Goal: Information Seeking & Learning: Check status

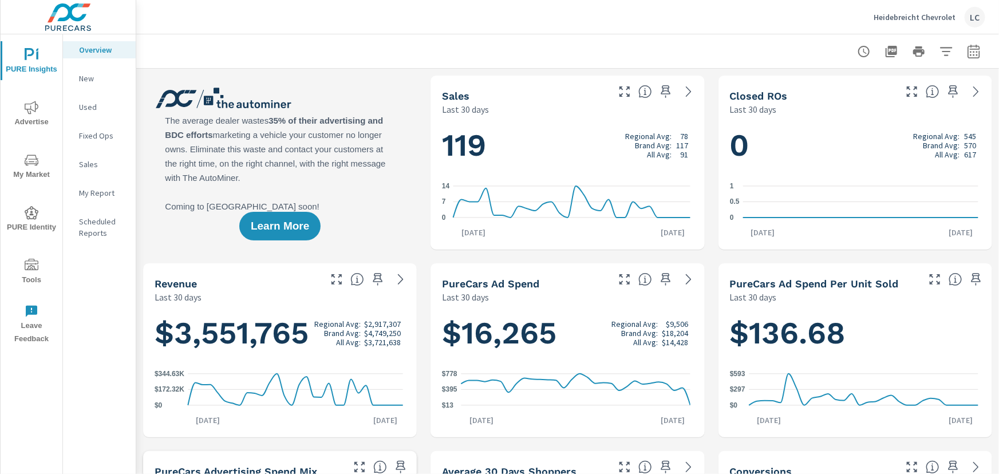
click at [91, 98] on div "Used" at bounding box center [99, 106] width 73 height 17
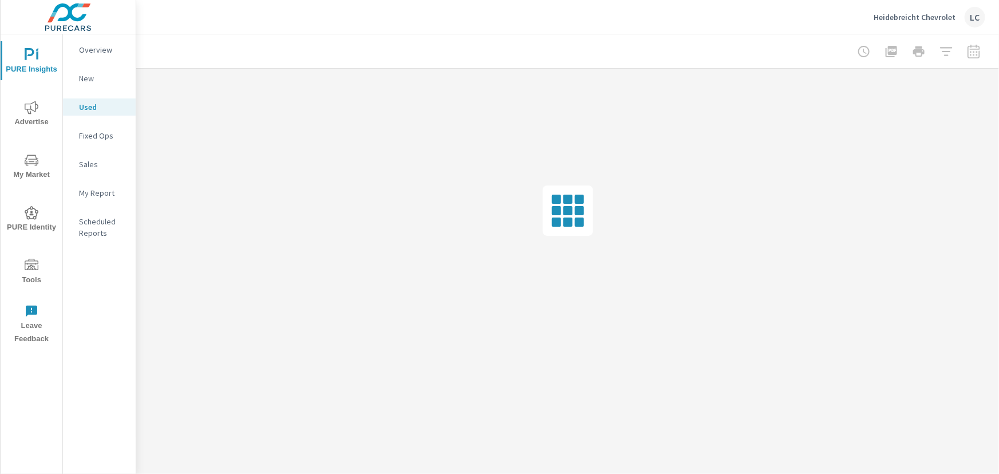
click at [34, 115] on span "Advertise" at bounding box center [31, 115] width 55 height 28
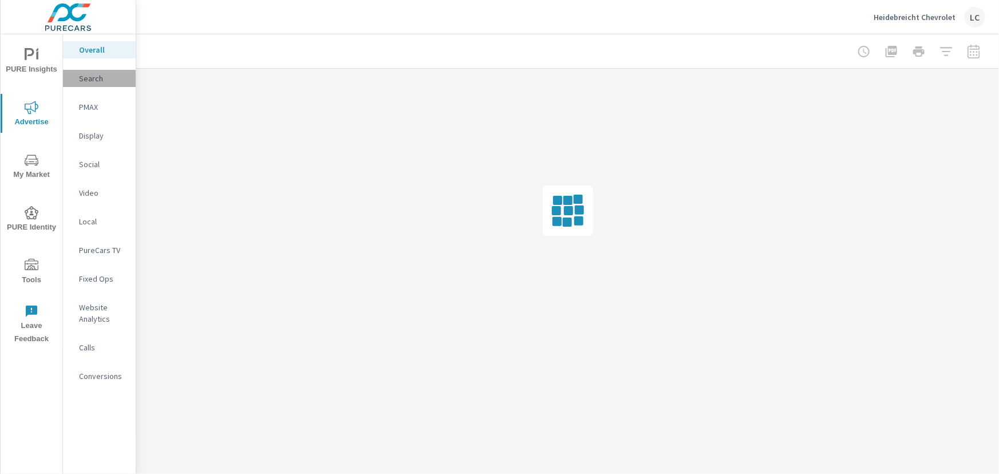
click at [92, 76] on p "Search" at bounding box center [103, 78] width 48 height 11
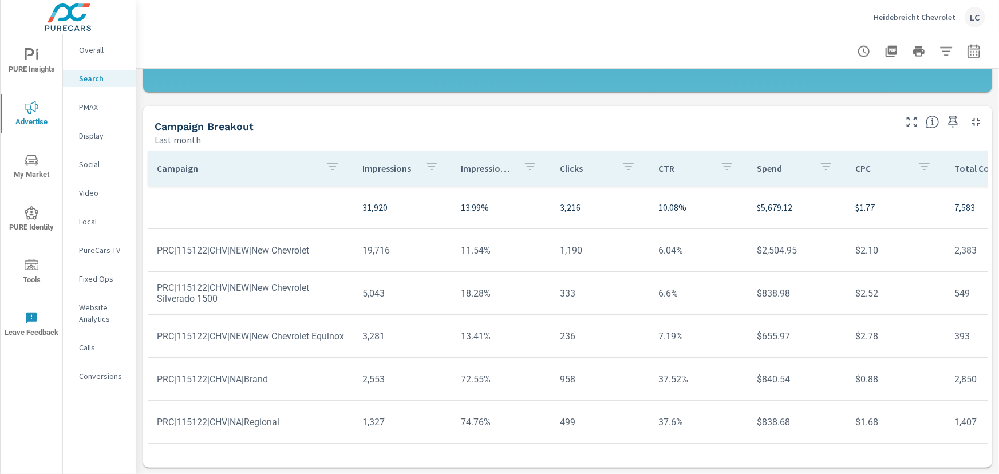
scroll to position [6, 0]
click at [82, 107] on p "PMAX" at bounding box center [103, 106] width 48 height 11
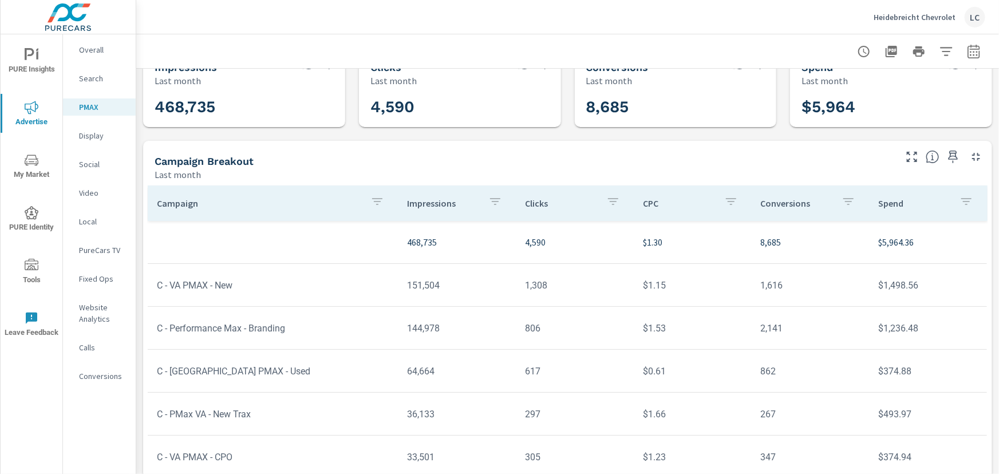
scroll to position [11, 0]
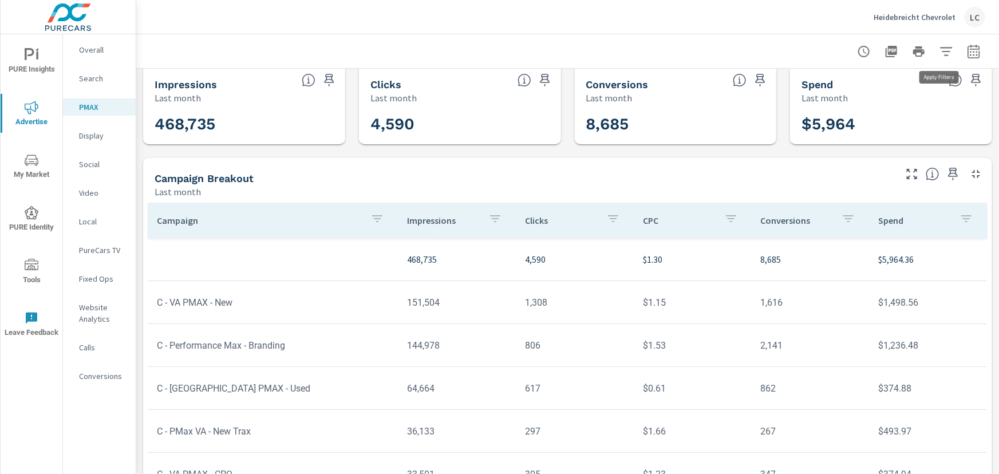
click at [944, 49] on icon "button" at bounding box center [947, 52] width 14 height 14
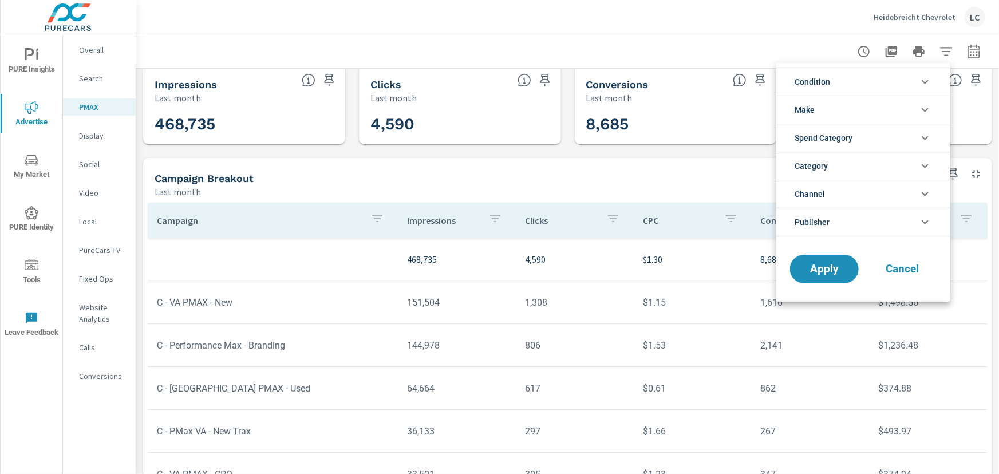
click at [865, 100] on li "Make" at bounding box center [864, 110] width 174 height 28
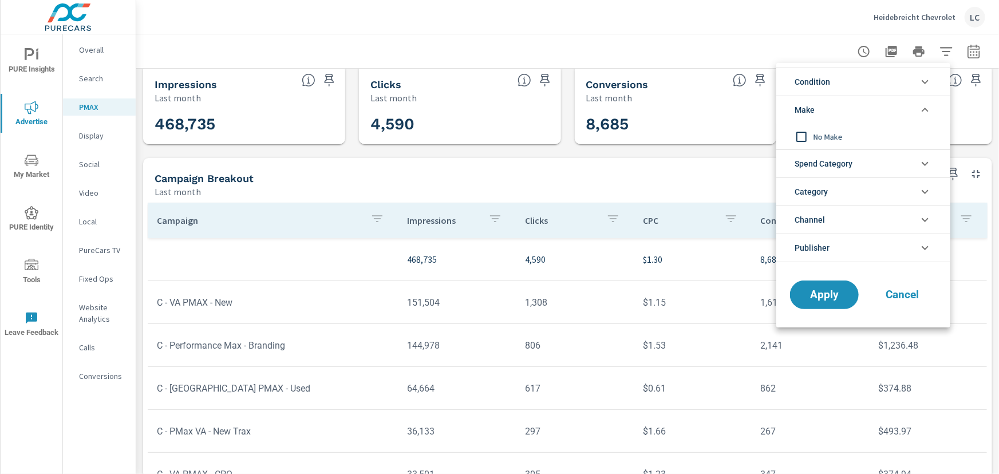
click at [865, 99] on li "Make" at bounding box center [864, 110] width 174 height 28
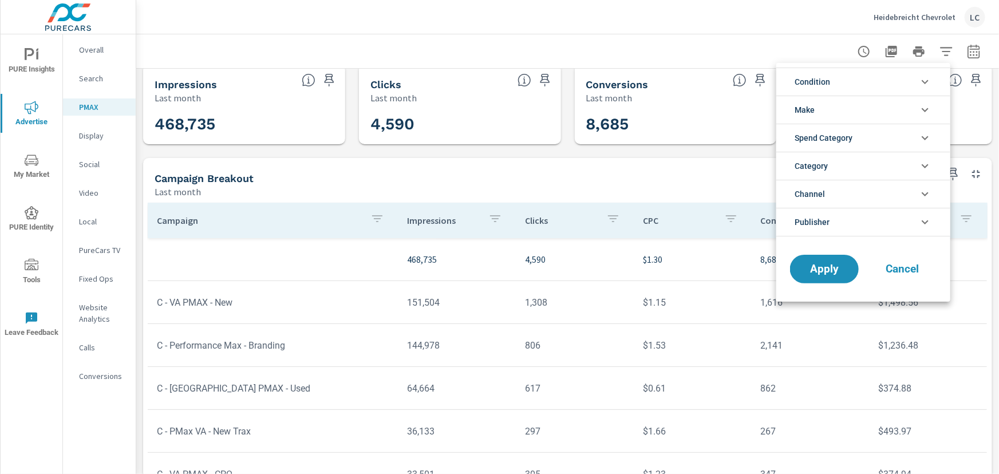
click at [865, 81] on li "Condition" at bounding box center [864, 82] width 174 height 28
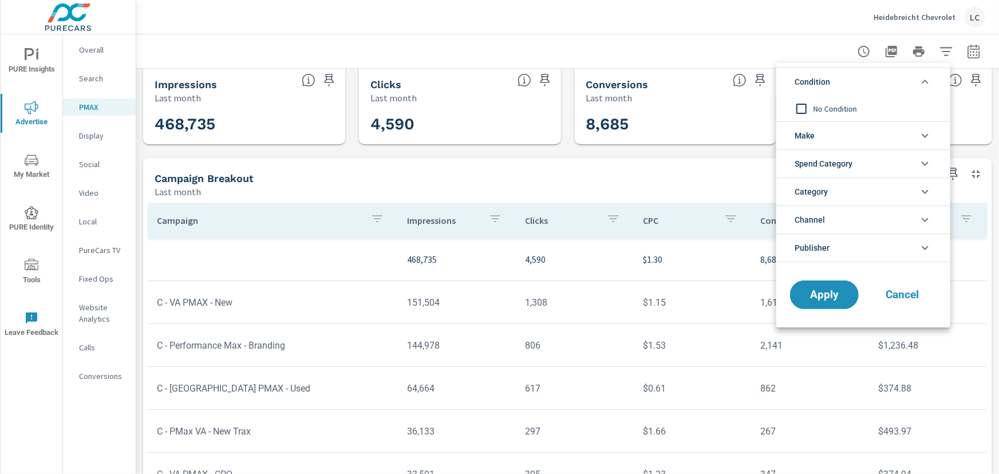
click at [829, 80] on span "Condition" at bounding box center [813, 81] width 36 height 27
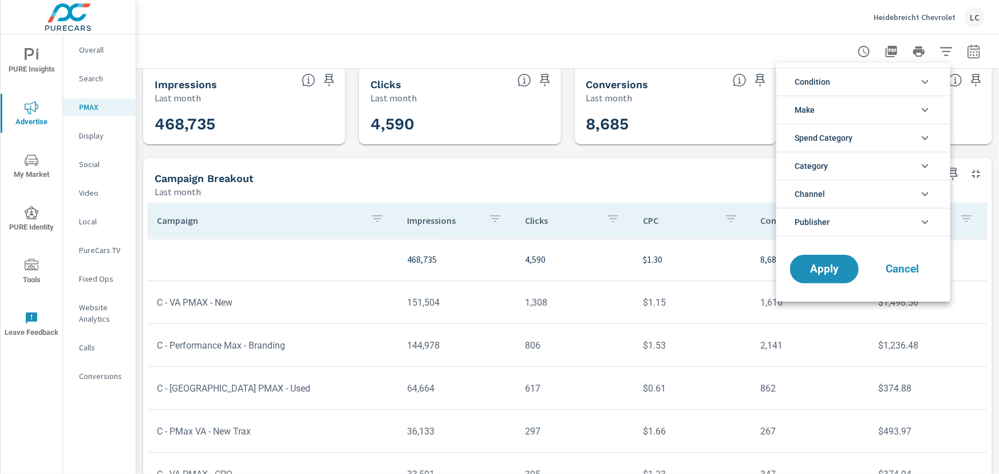
click at [837, 164] on li "Category" at bounding box center [864, 166] width 174 height 28
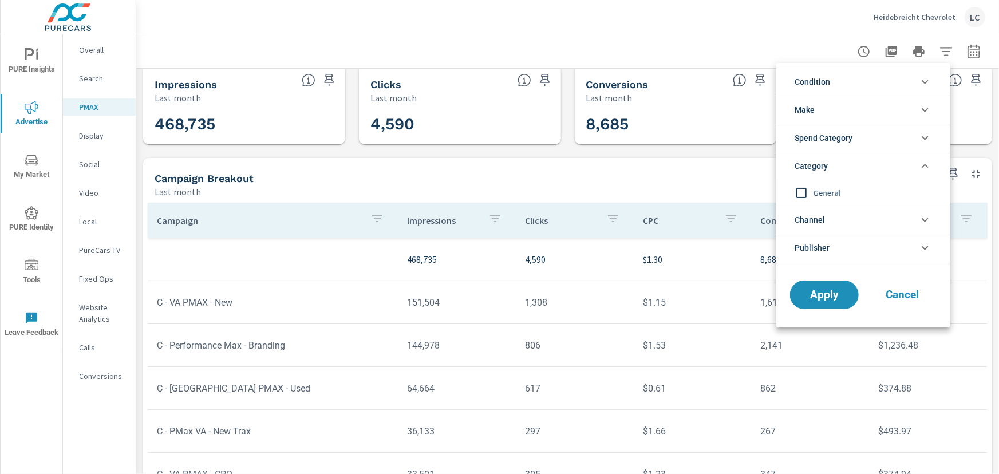
click at [837, 164] on li "Category" at bounding box center [864, 166] width 174 height 28
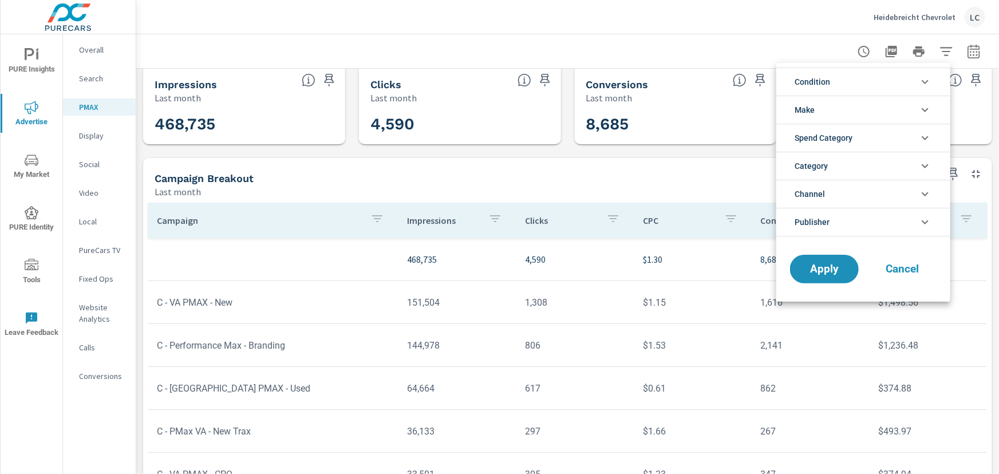
click at [836, 189] on li "Channel" at bounding box center [864, 194] width 174 height 28
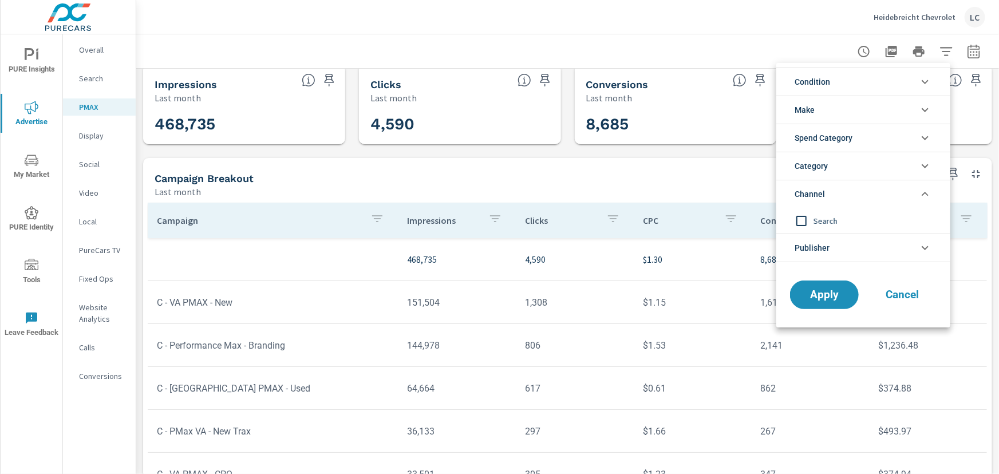
click at [836, 189] on li "Channel" at bounding box center [864, 194] width 174 height 28
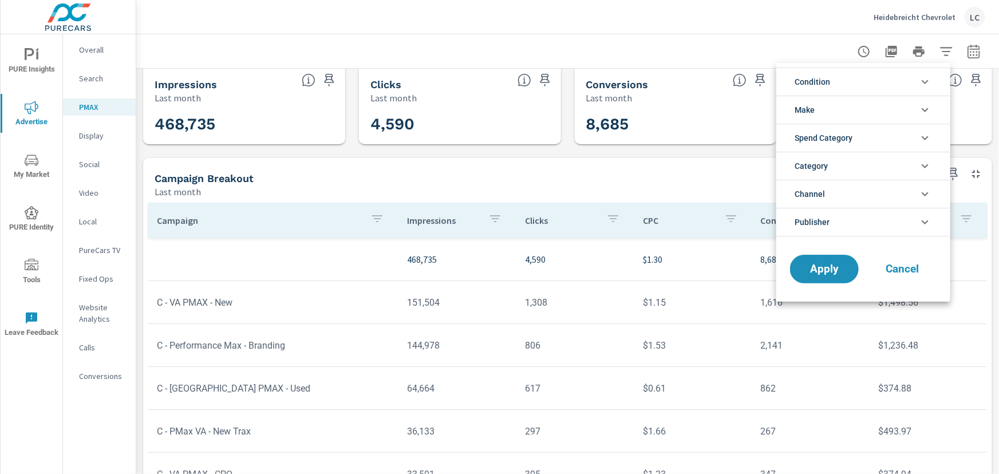
click at [824, 85] on span "Condition" at bounding box center [813, 81] width 36 height 27
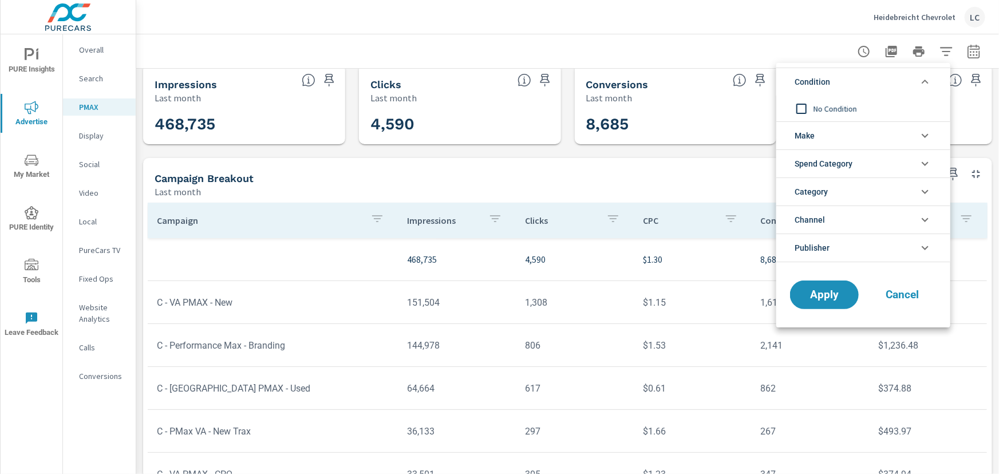
click at [911, 81] on li "Condition" at bounding box center [864, 82] width 174 height 28
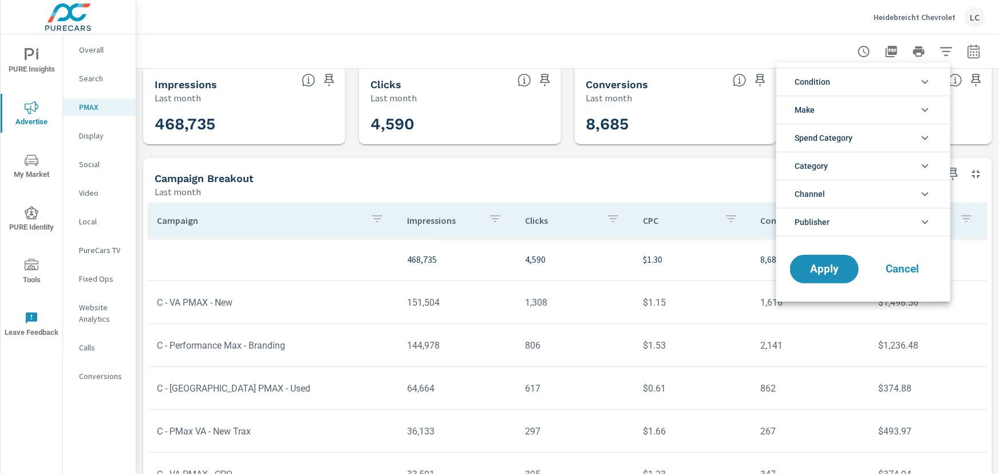
click at [447, 171] on div at bounding box center [499, 237] width 999 height 474
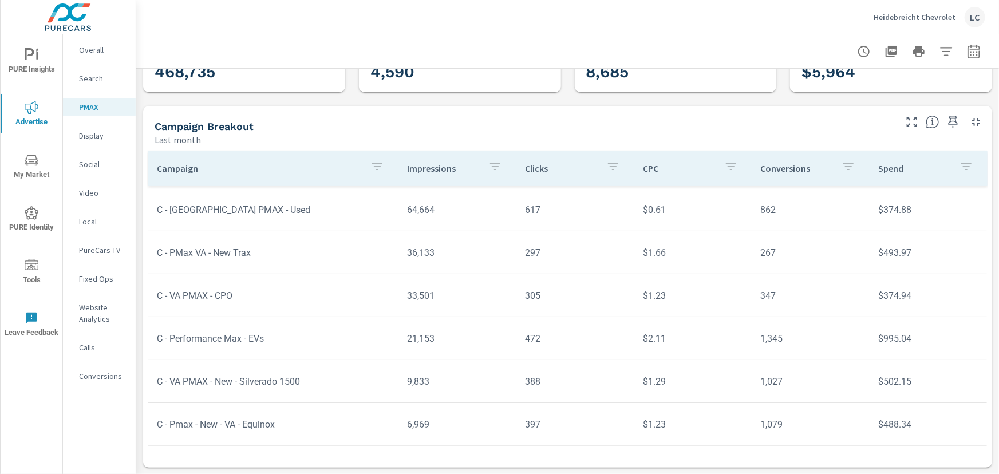
scroll to position [93, 0]
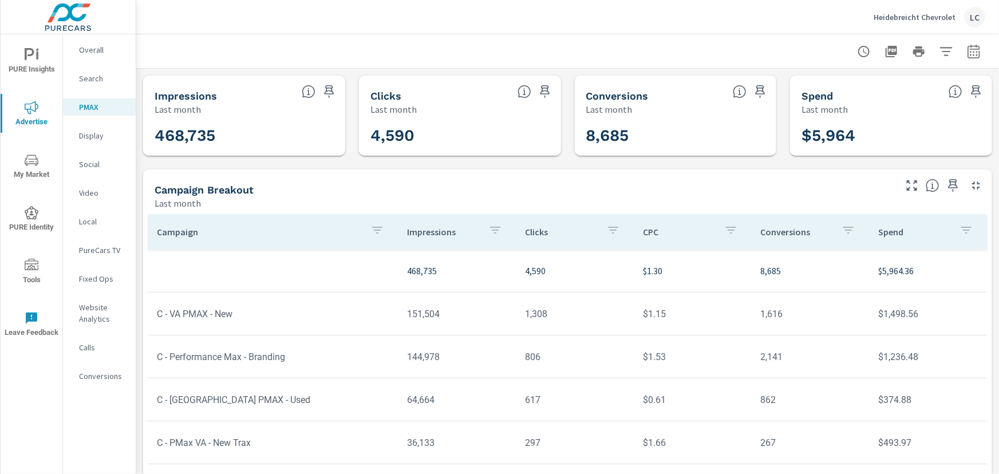
click at [95, 164] on p "Social" at bounding box center [103, 164] width 48 height 11
